Goal: Information Seeking & Learning: Learn about a topic

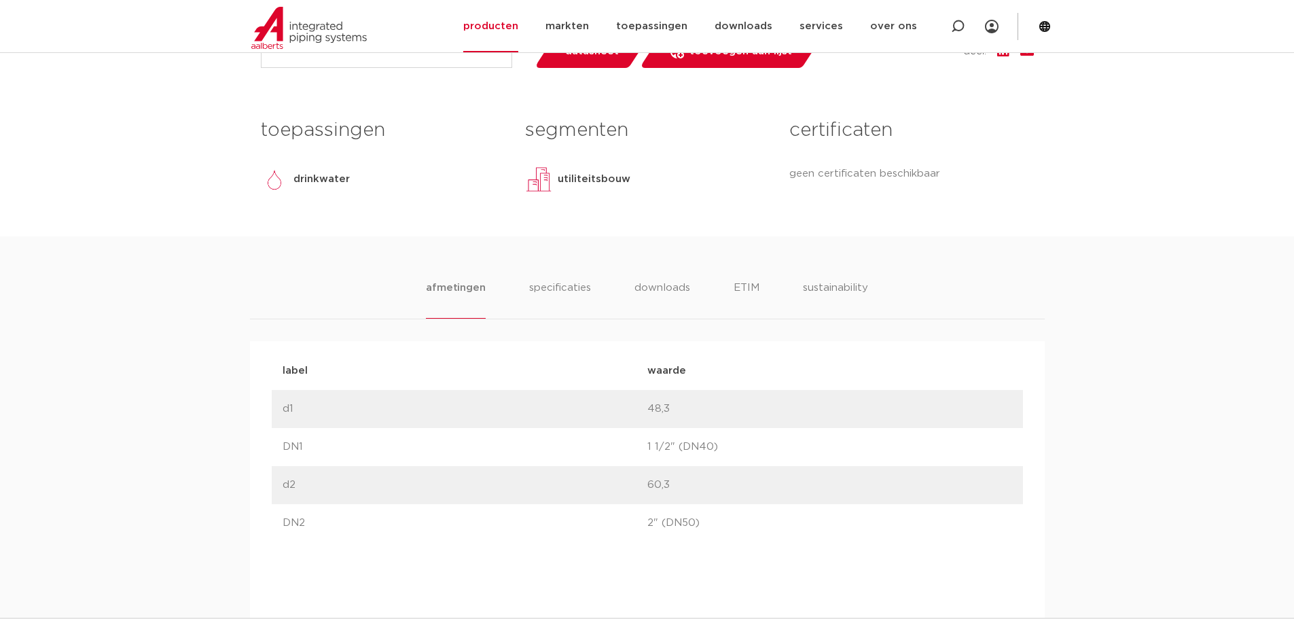
scroll to position [543, 0]
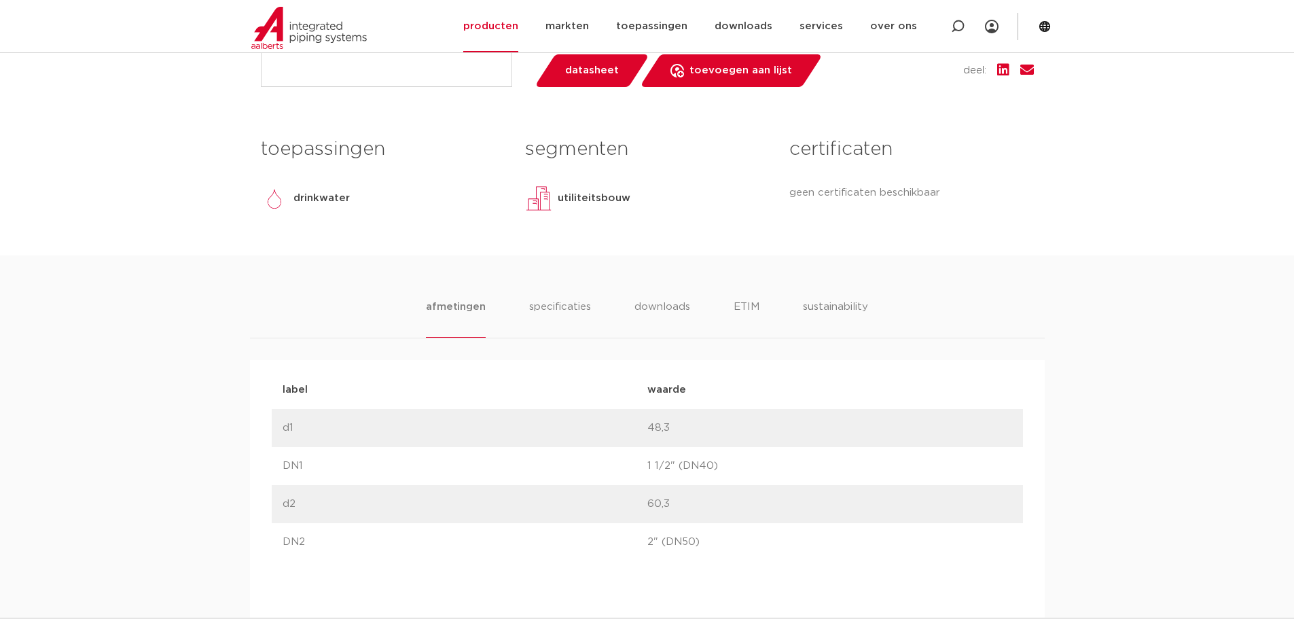
drag, startPoint x: 655, startPoint y: 434, endPoint x: 714, endPoint y: 549, distance: 130.0
click at [714, 549] on p "2" (DN50)" at bounding box center [829, 542] width 365 height 16
drag, startPoint x: 706, startPoint y: 543, endPoint x: 230, endPoint y: 412, distance: 493.0
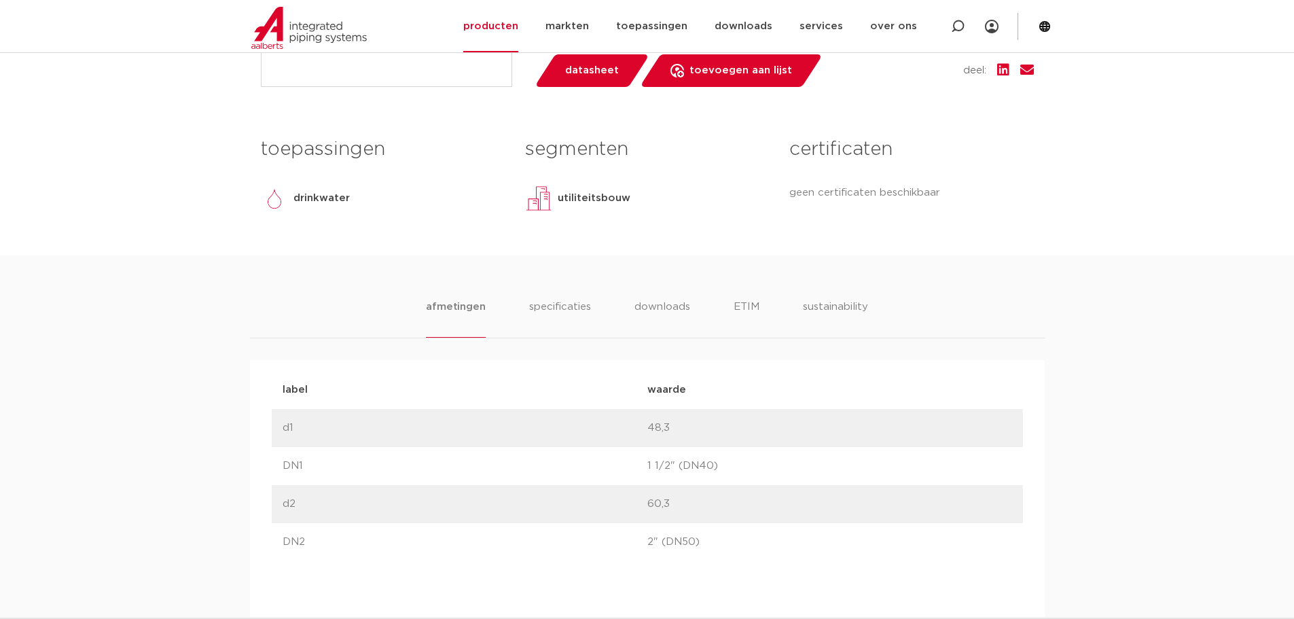
drag, startPoint x: 279, startPoint y: 424, endPoint x: 710, endPoint y: 547, distance: 448.0
click at [710, 546] on p "2" (DN50)" at bounding box center [829, 542] width 365 height 16
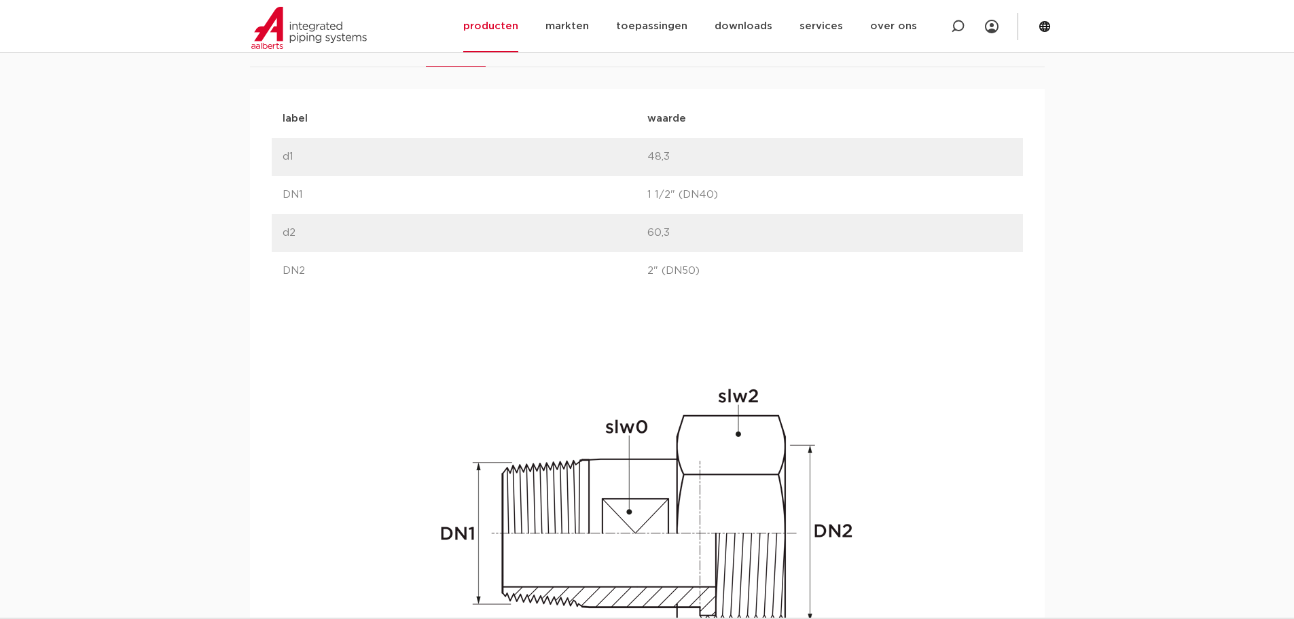
scroll to position [883, 0]
